Goal: Task Accomplishment & Management: Use online tool/utility

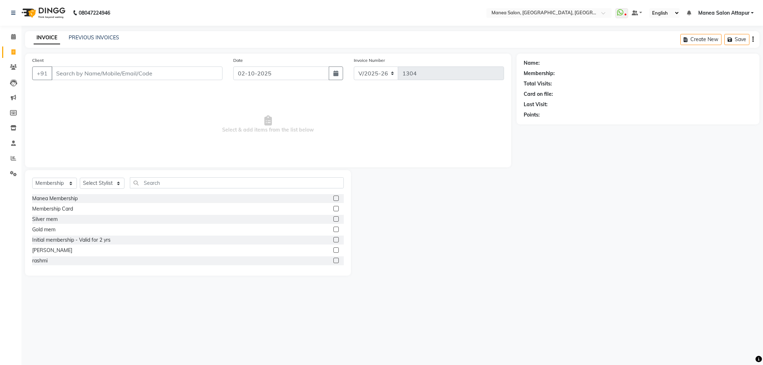
select select "6587"
click at [117, 72] on input "Client" at bounding box center [137, 74] width 171 height 14
drag, startPoint x: 59, startPoint y: 181, endPoint x: 62, endPoint y: 188, distance: 7.4
click at [59, 181] on select "Select Service Product Membership Package Voucher Prepaid Gift Card" at bounding box center [54, 183] width 45 height 11
select select "service"
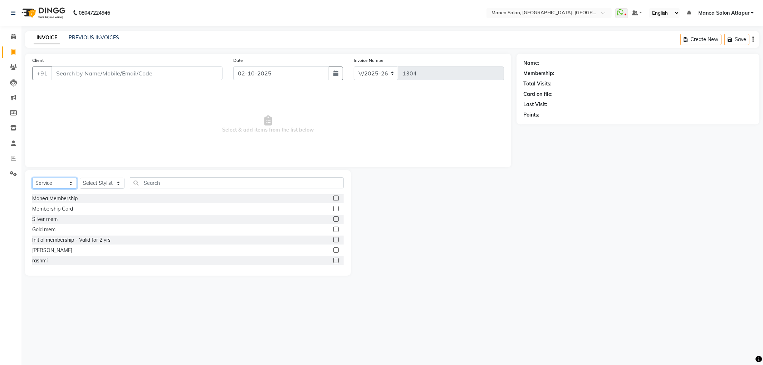
click at [32, 178] on select "Select Service Product Membership Package Voucher Prepaid Gift Card" at bounding box center [54, 183] width 45 height 11
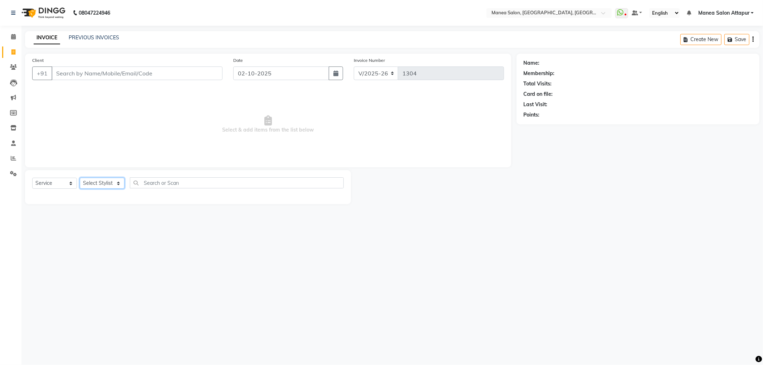
click at [102, 183] on select "Select Stylist Aryan Ashok [PERSON_NAME] [PERSON_NAME] [PERSON_NAME] [PERSON_NA…" at bounding box center [102, 183] width 45 height 11
select select "51268"
click at [80, 178] on select "Select Stylist Aryan Ashok [PERSON_NAME] [PERSON_NAME] [PERSON_NAME] [PERSON_NA…" at bounding box center [102, 183] width 45 height 11
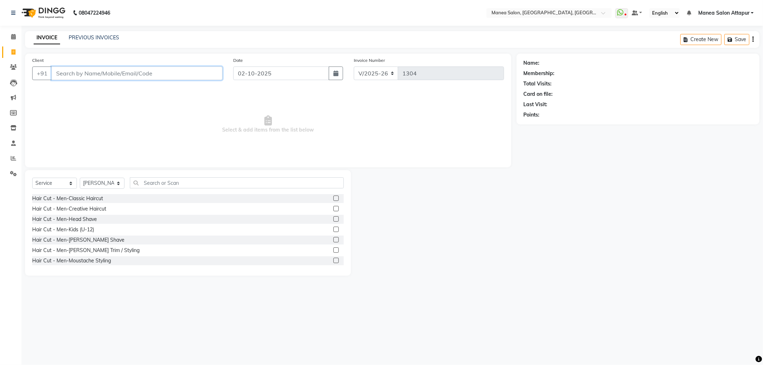
click at [107, 73] on input "Client" at bounding box center [137, 74] width 171 height 14
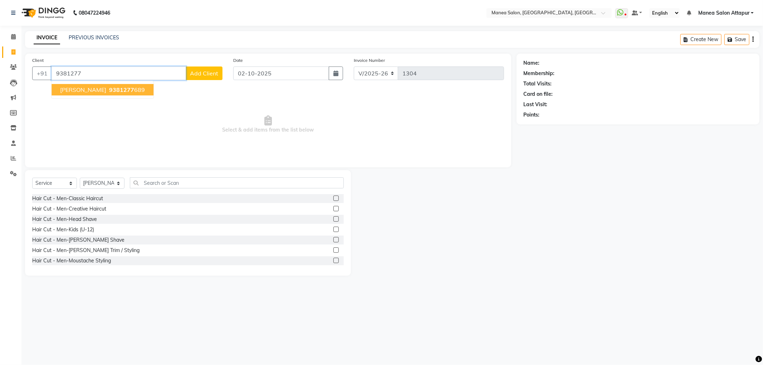
click at [116, 89] on ngb-highlight "9381277 689" at bounding box center [126, 89] width 37 height 7
type input "9381277689"
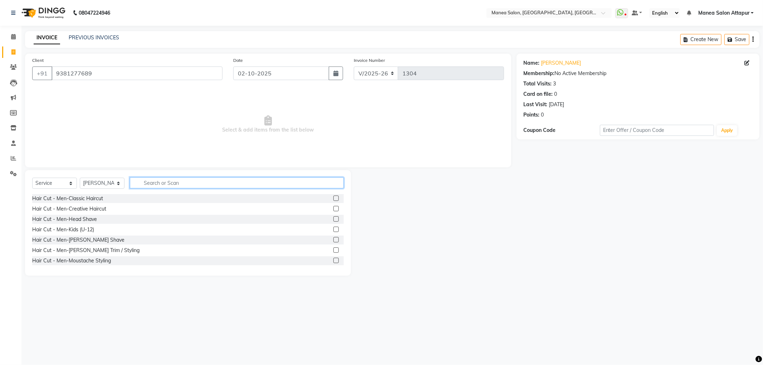
click at [144, 185] on input "text" at bounding box center [237, 182] width 214 height 11
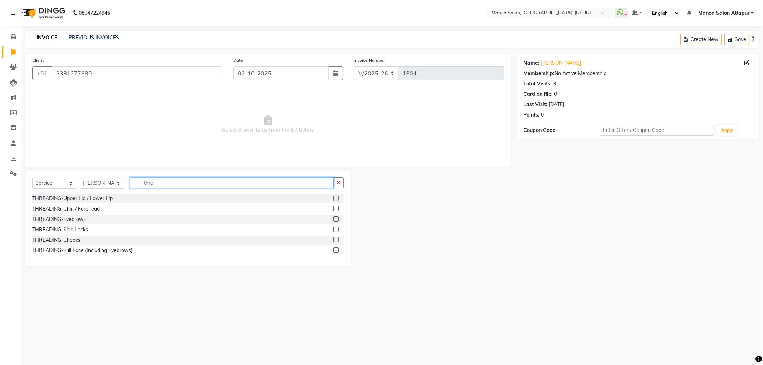
type input "thre"
click at [333, 219] on label at bounding box center [335, 218] width 5 height 5
click at [333, 219] on input "checkbox" at bounding box center [335, 219] width 5 height 5
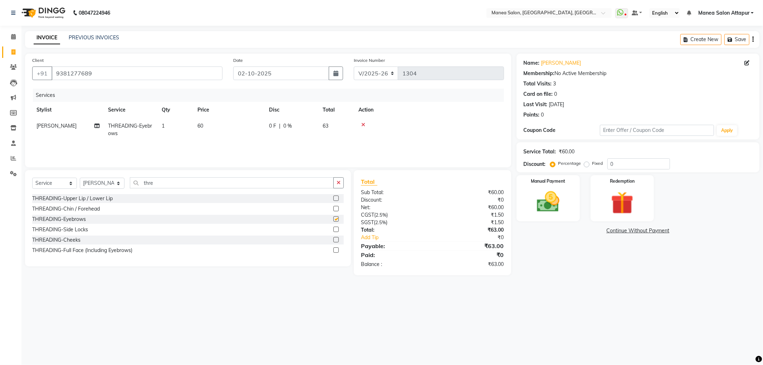
checkbox input "false"
click at [336, 202] on div at bounding box center [335, 200] width 5 height 8
click at [336, 200] on label at bounding box center [335, 198] width 5 height 5
click at [336, 200] on input "checkbox" at bounding box center [335, 198] width 5 height 5
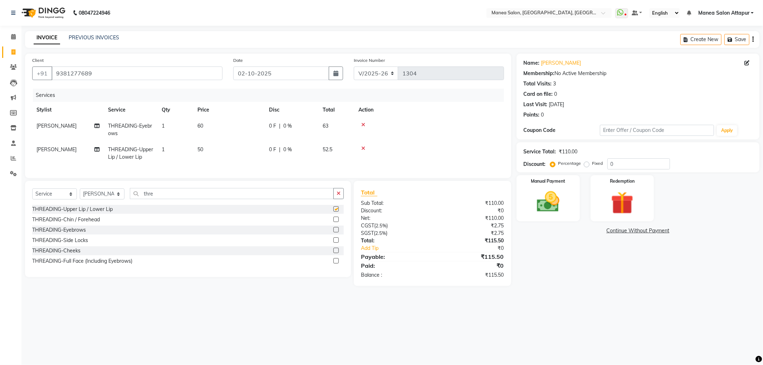
checkbox input "false"
click at [338, 222] on label at bounding box center [335, 219] width 5 height 5
click at [338, 222] on input "checkbox" at bounding box center [335, 220] width 5 height 5
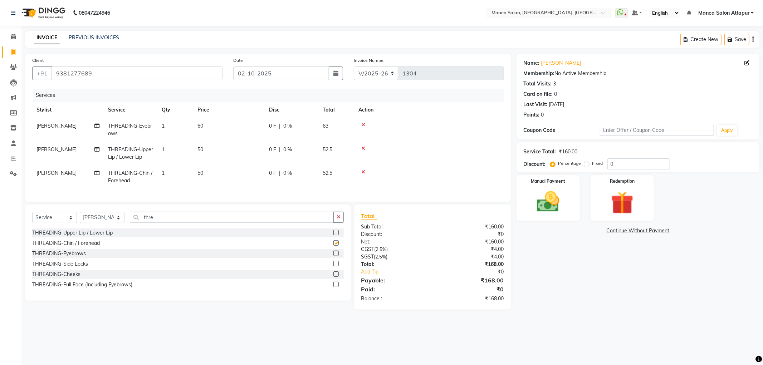
checkbox input "false"
click at [99, 220] on div "Select Service Product Membership Package Voucher Prepaid Gift Card Select Styl…" at bounding box center [188, 220] width 312 height 17
type input "Flav"
click at [333, 235] on label at bounding box center [335, 232] width 5 height 5
click at [333, 235] on input "checkbox" at bounding box center [335, 233] width 5 height 5
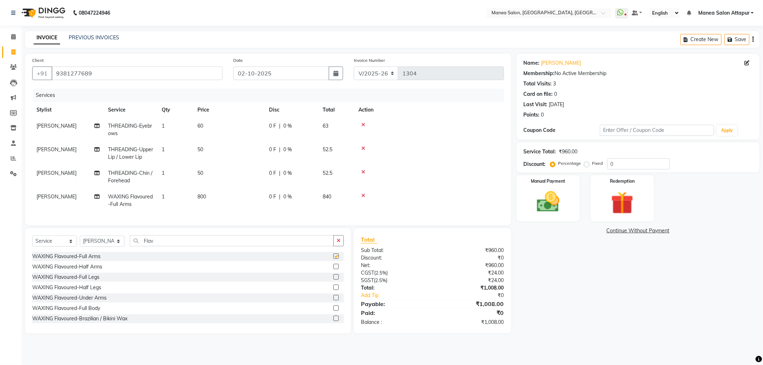
checkbox input "false"
click at [333, 261] on label at bounding box center [335, 257] width 5 height 5
click at [333, 261] on input "checkbox" at bounding box center [335, 258] width 5 height 5
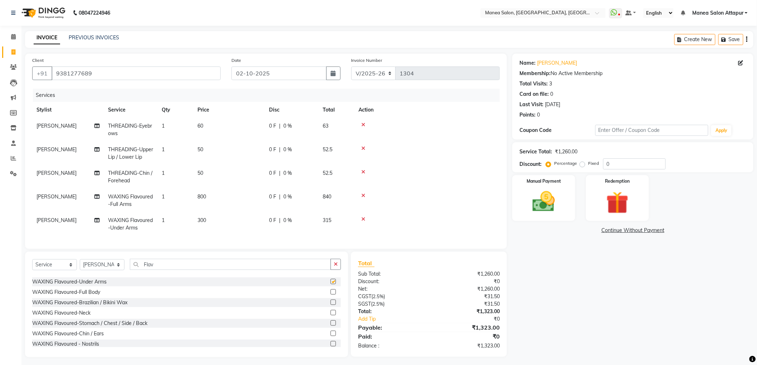
checkbox input "false"
click at [331, 303] on label at bounding box center [333, 300] width 5 height 5
click at [331, 303] on input "checkbox" at bounding box center [333, 301] width 5 height 5
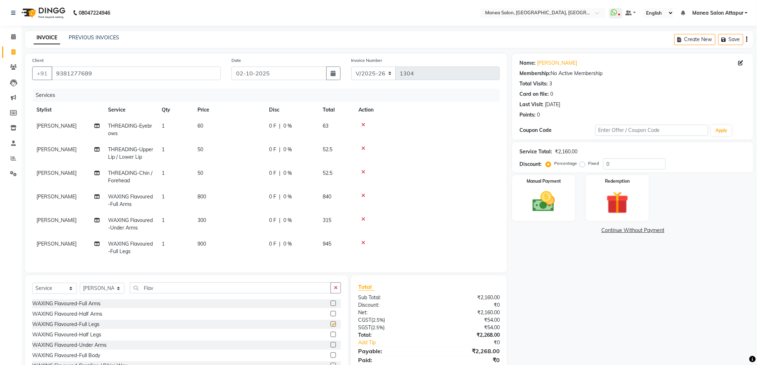
checkbox input "false"
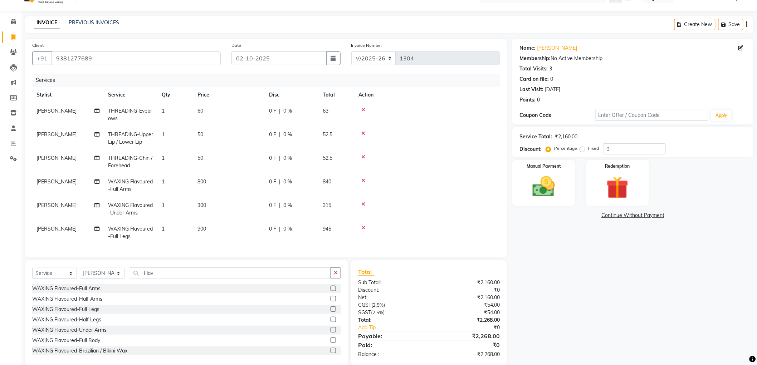
scroll to position [29, 0]
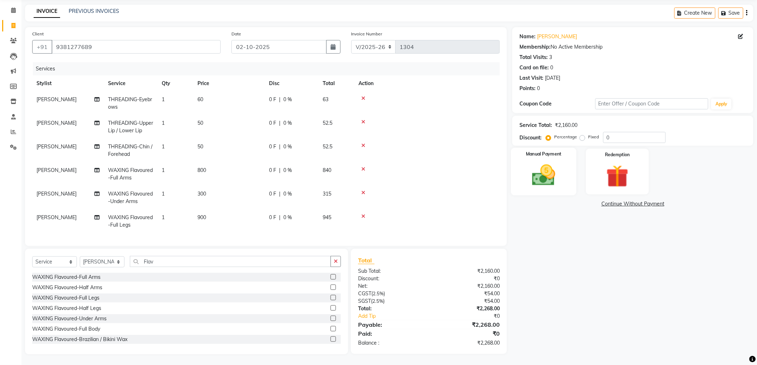
click at [542, 185] on img at bounding box center [544, 175] width 38 height 27
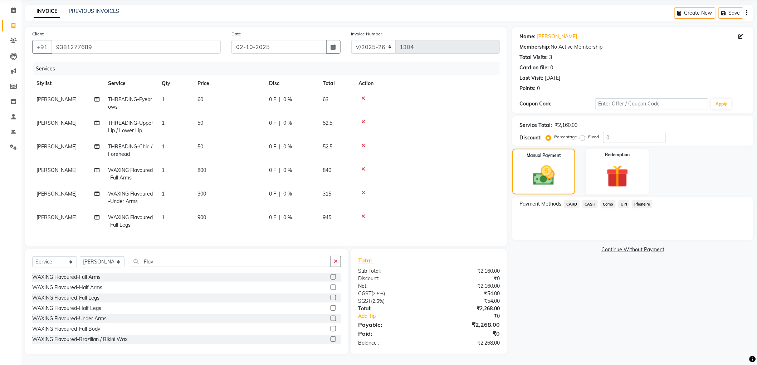
click at [623, 200] on span "UPI" at bounding box center [624, 204] width 11 height 8
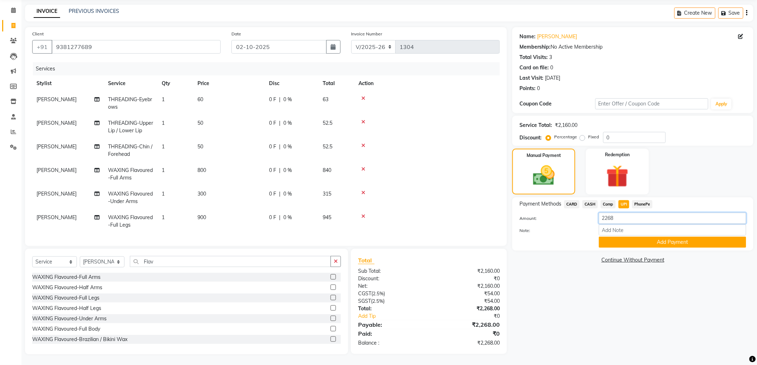
drag, startPoint x: 591, startPoint y: 210, endPoint x: 580, endPoint y: 210, distance: 11.1
click at [580, 210] on div "Payment Methods CARD CASH Comp UPI PhonePe Amount: 2268 Note: Add Payment" at bounding box center [632, 224] width 227 height 48
type input "2000"
click at [617, 240] on button "Add Payment" at bounding box center [672, 242] width 147 height 11
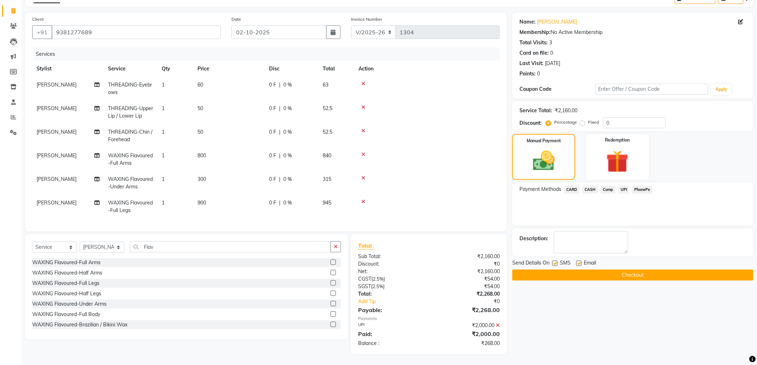
click at [603, 272] on button "Checkout" at bounding box center [632, 275] width 241 height 11
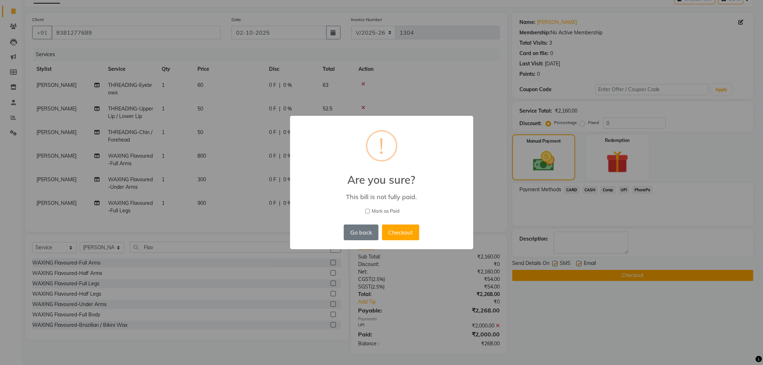
drag, startPoint x: 644, startPoint y: 342, endPoint x: 444, endPoint y: 268, distance: 212.8
click at [638, 341] on div "× ! Are you sure? This bill is not fully paid. [PERSON_NAME] as Paid Go back No…" at bounding box center [381, 182] width 763 height 365
click at [368, 228] on button "Go back" at bounding box center [361, 233] width 34 height 16
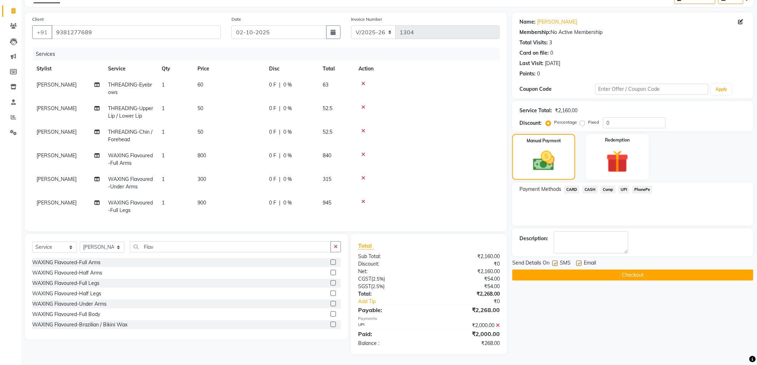
scroll to position [43, 0]
click at [624, 187] on span "UPI" at bounding box center [624, 190] width 11 height 8
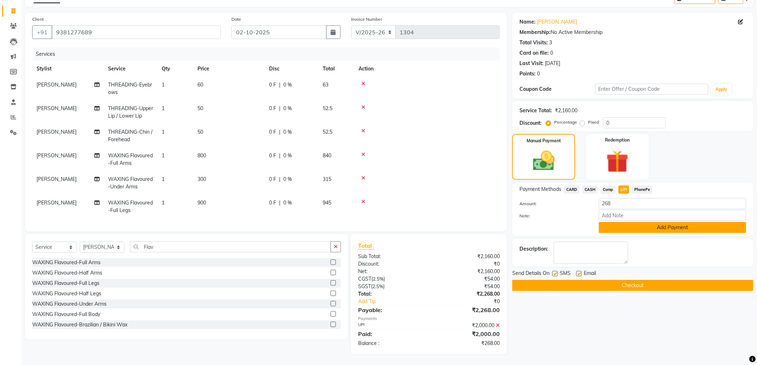
click at [632, 223] on button "Add Payment" at bounding box center [672, 227] width 147 height 11
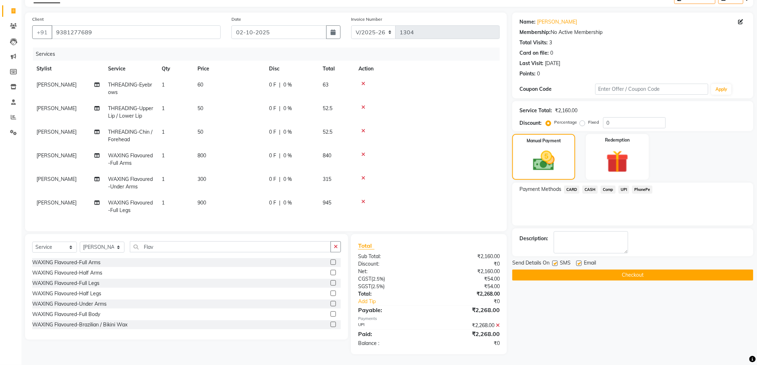
click at [589, 273] on button "Checkout" at bounding box center [632, 275] width 241 height 11
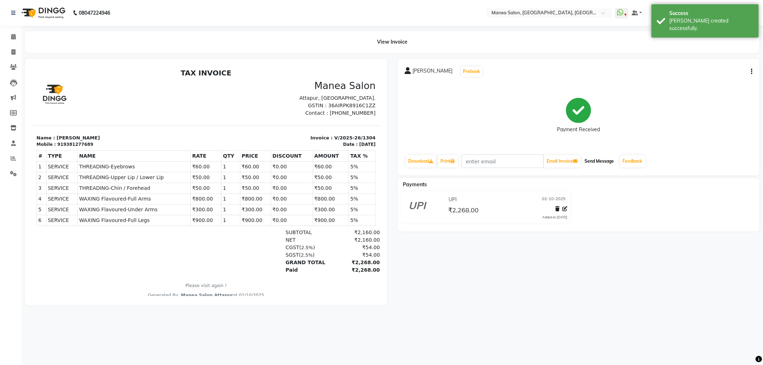
click at [604, 160] on button "Send Message" at bounding box center [599, 161] width 35 height 12
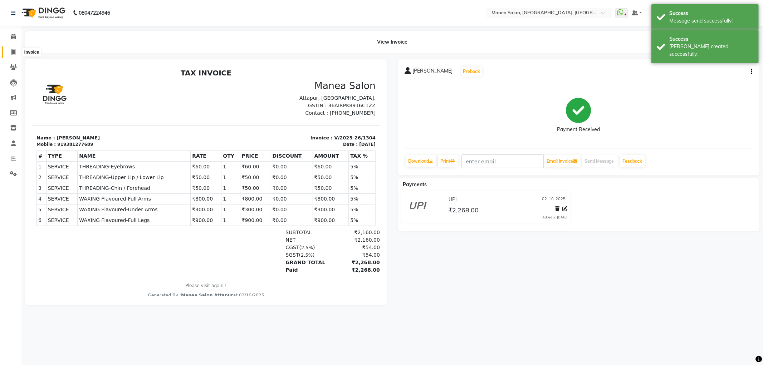
click at [9, 52] on span at bounding box center [13, 52] width 13 height 8
select select "service"
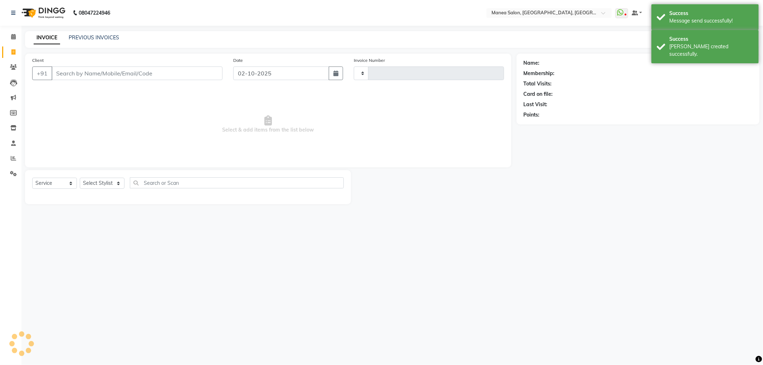
type input "1305"
select select "6587"
click at [13, 157] on icon at bounding box center [13, 158] width 5 height 5
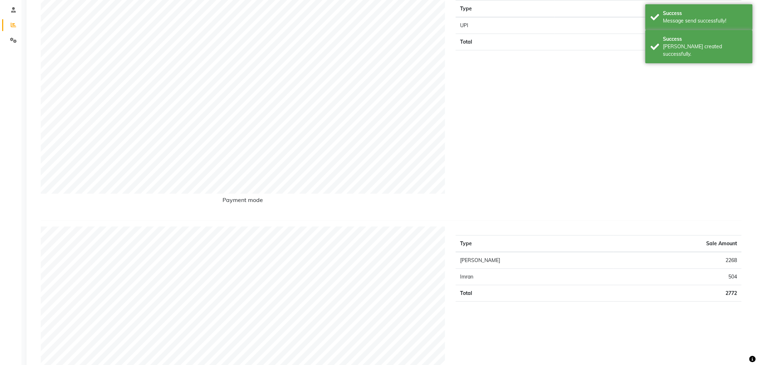
scroll to position [199, 0]
